Goal: Find specific page/section: Find specific page/section

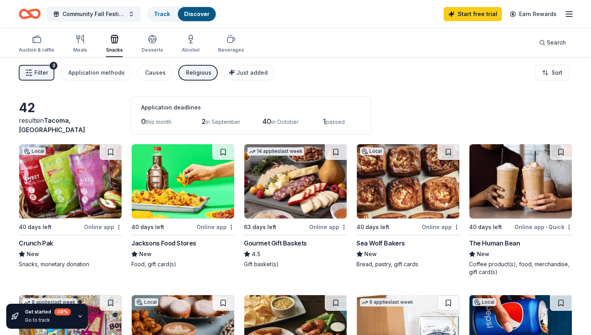
click at [64, 185] on img at bounding box center [70, 181] width 102 height 74
click at [573, 12] on icon "button" at bounding box center [568, 13] width 9 height 9
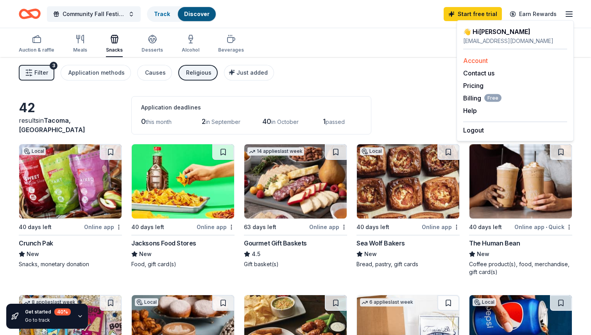
click at [530, 62] on div "Account" at bounding box center [515, 60] width 104 height 9
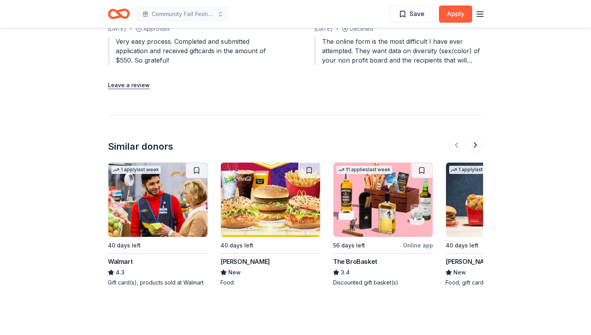
scroll to position [899, 0]
